Goal: Transaction & Acquisition: Purchase product/service

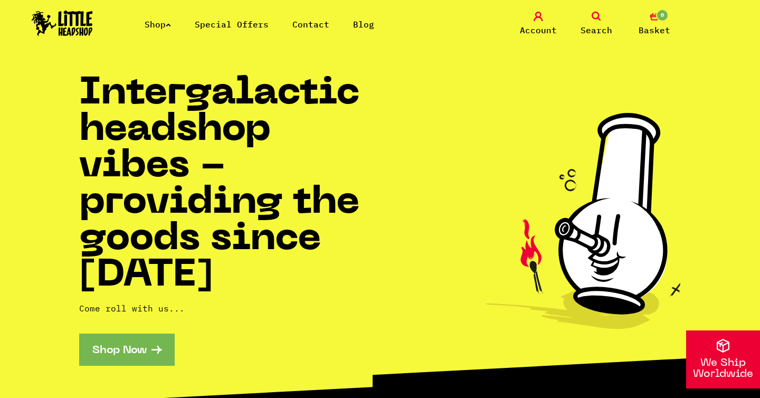
click at [159, 25] on link "Shop" at bounding box center [158, 24] width 26 height 11
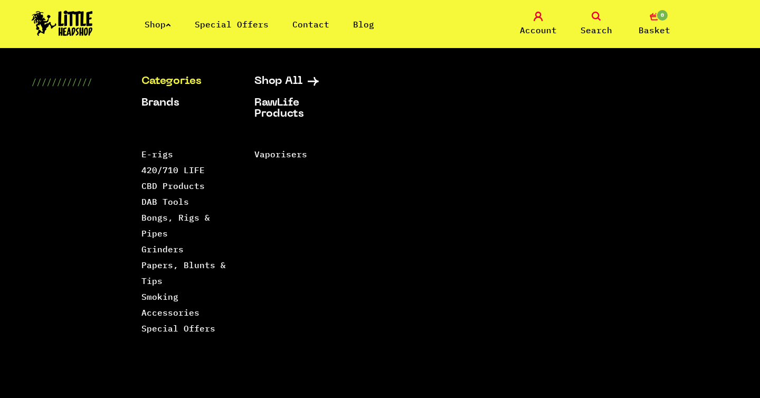
click at [588, 11] on div "Shop Special Offers Contact Blog Account Search 0 Basket" at bounding box center [380, 24] width 760 height 48
click at [598, 16] on icon at bounding box center [595, 16] width 9 height 9
click at [601, 24] on span "Search" at bounding box center [596, 30] width 32 height 13
click at [158, 26] on link "Shop" at bounding box center [158, 24] width 26 height 11
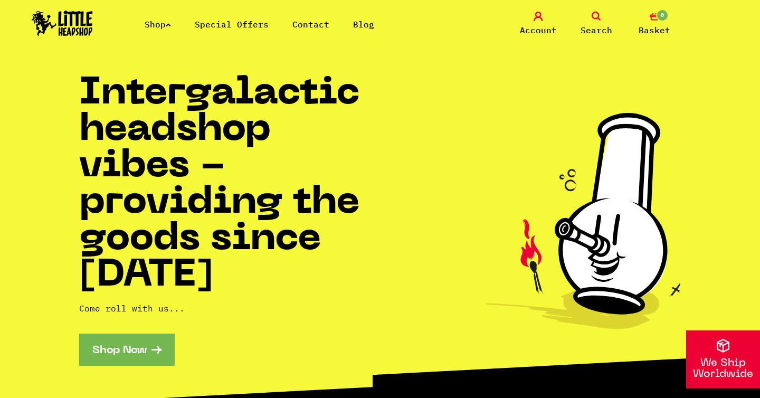
click at [593, 21] on link "Search" at bounding box center [596, 24] width 53 height 25
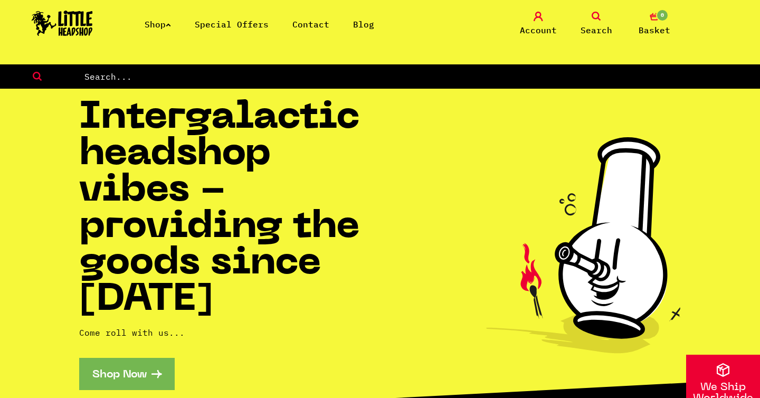
click at [499, 70] on input "text" at bounding box center [421, 77] width 677 height 14
type input "blunt"
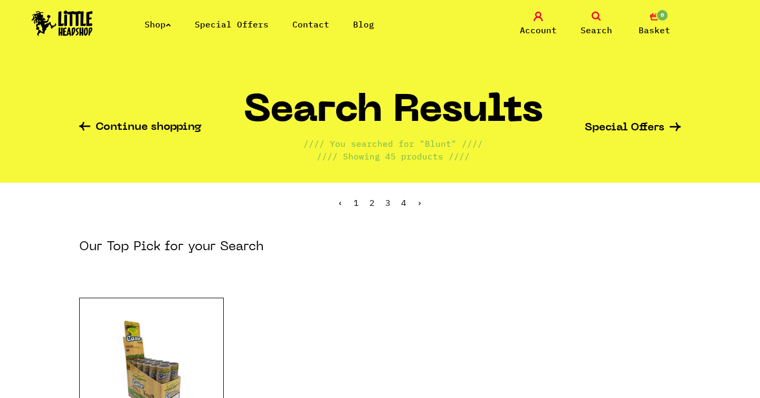
click at [171, 23] on icon at bounding box center [168, 25] width 5 height 4
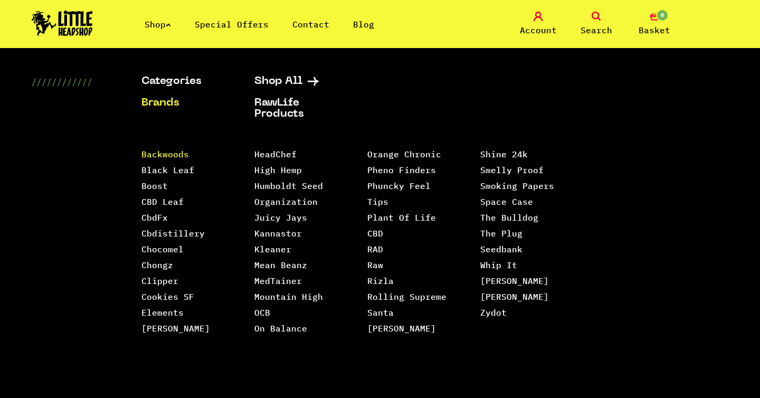
click at [165, 154] on link "Backwoods" at bounding box center [164, 154] width 47 height 11
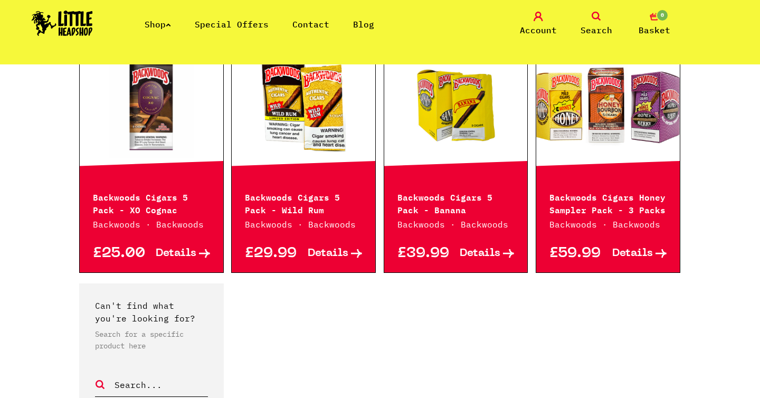
scroll to position [1355, 0]
